Goal: Navigation & Orientation: Find specific page/section

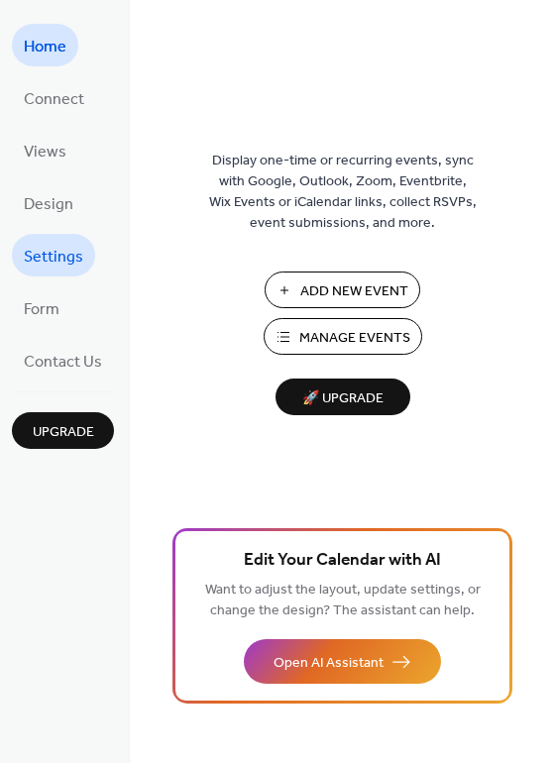
click at [60, 250] on span "Settings" at bounding box center [53, 257] width 59 height 31
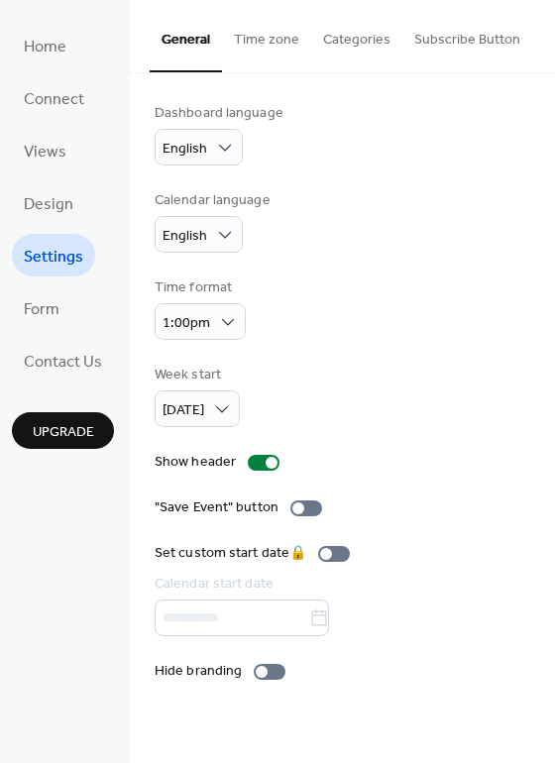
click at [360, 38] on button "Categories" at bounding box center [356, 35] width 91 height 70
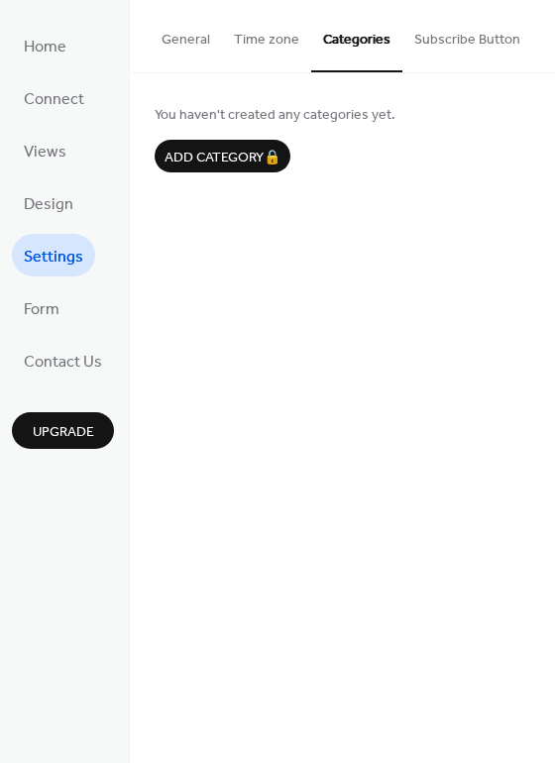
click at [360, 38] on button "Categories" at bounding box center [356, 36] width 91 height 72
click at [446, 36] on button "Subscribe Button" at bounding box center [468, 35] width 130 height 70
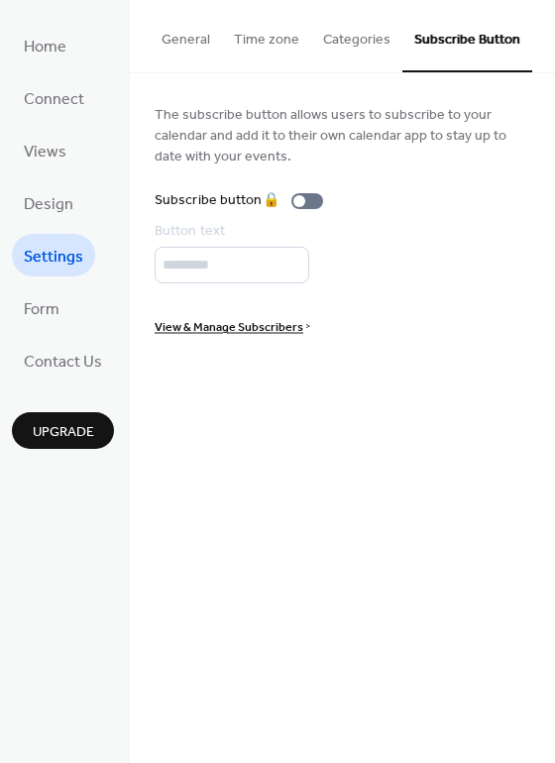
click at [219, 327] on span "View & Manage Subscribers" at bounding box center [229, 327] width 149 height 21
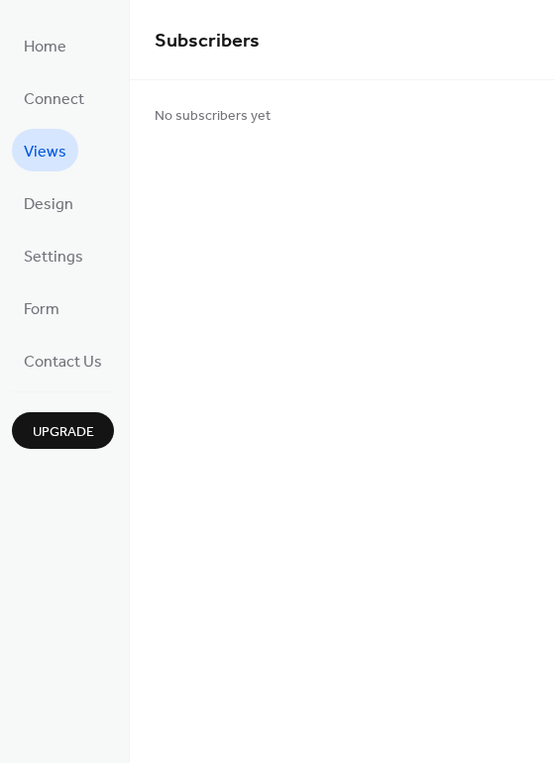
click at [45, 148] on span "Views" at bounding box center [45, 152] width 43 height 31
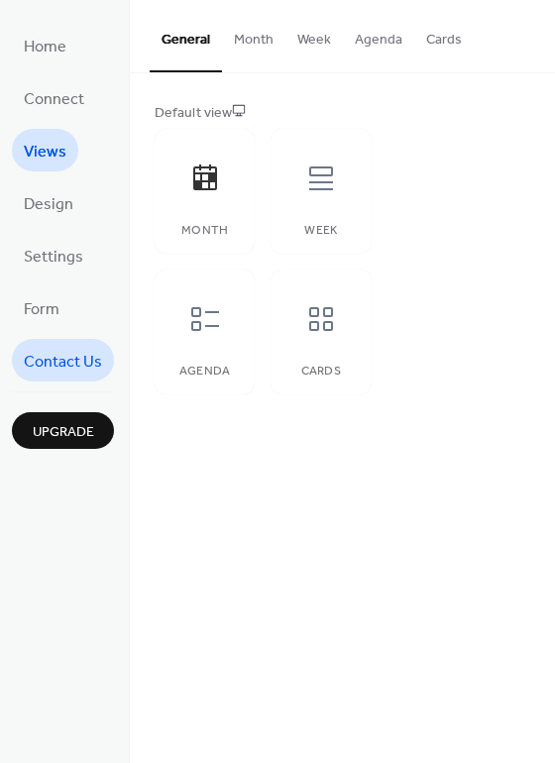
click at [55, 349] on span "Contact Us" at bounding box center [63, 362] width 78 height 31
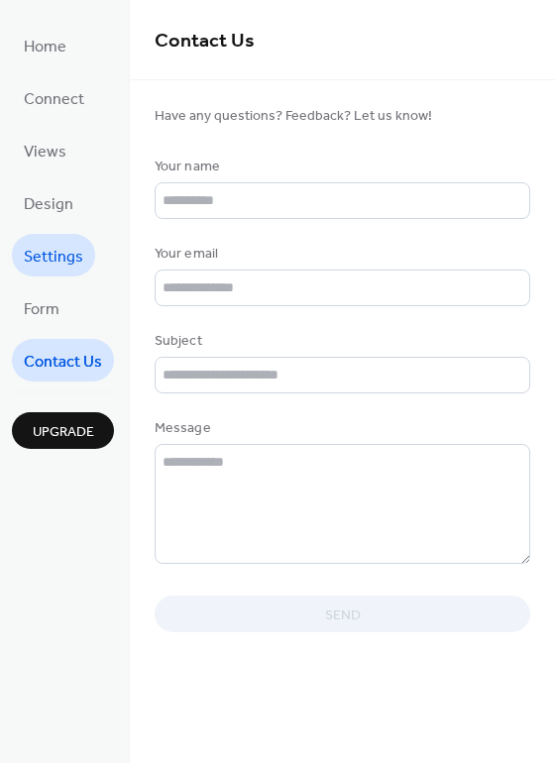
click at [57, 248] on span "Settings" at bounding box center [53, 257] width 59 height 31
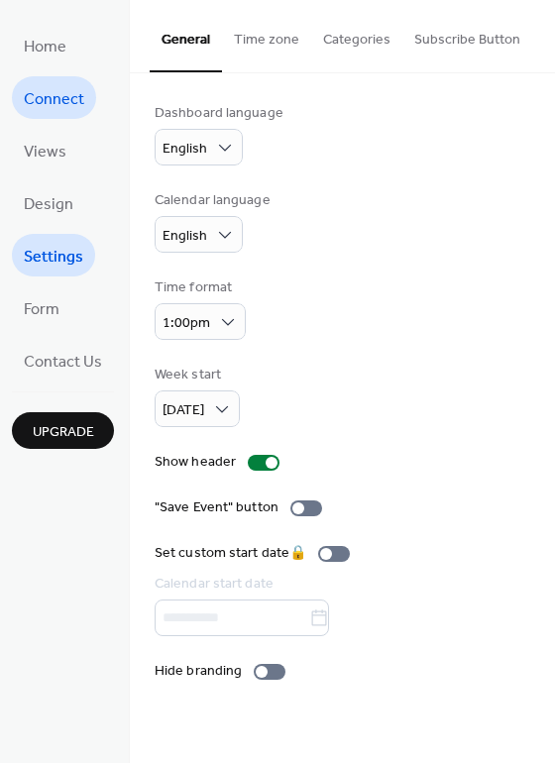
click at [62, 99] on span "Connect" at bounding box center [54, 99] width 60 height 31
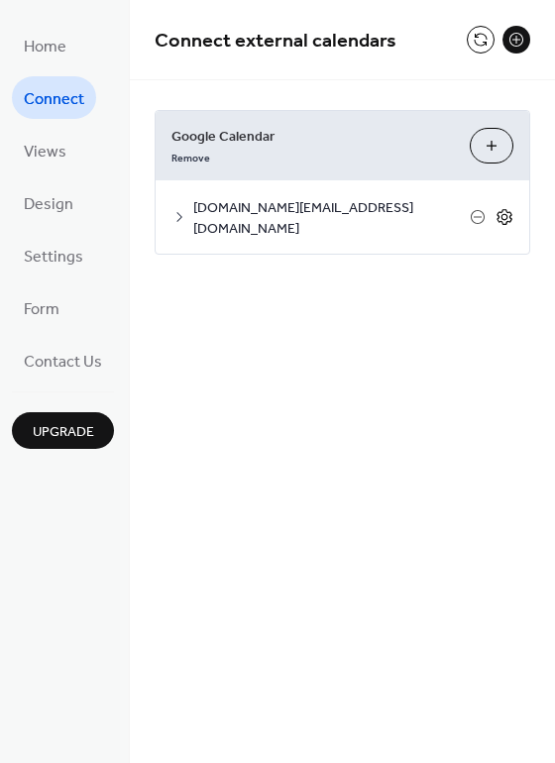
click at [508, 214] on icon at bounding box center [505, 217] width 7 height 7
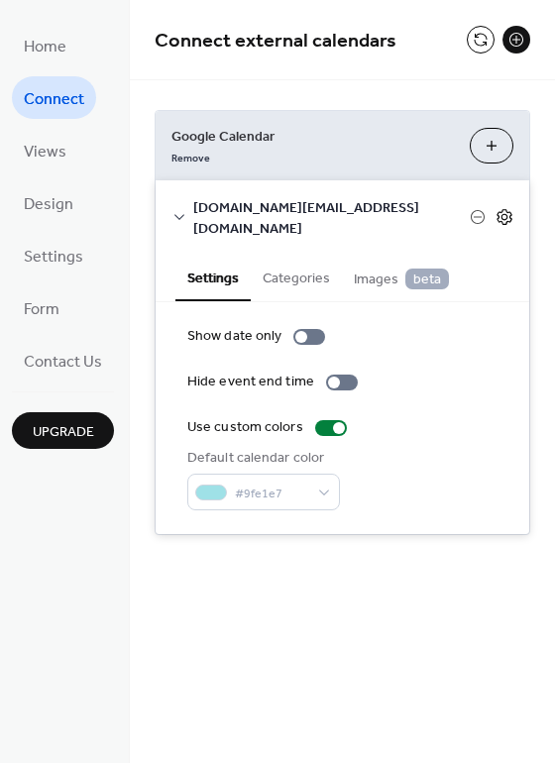
click at [507, 208] on icon at bounding box center [505, 217] width 18 height 18
